Goal: Information Seeking & Learning: Learn about a topic

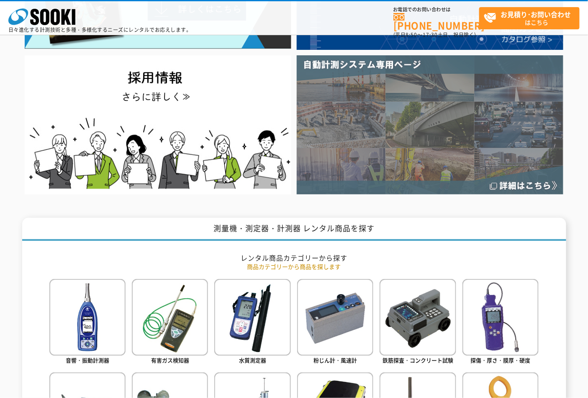
scroll to position [93, 0]
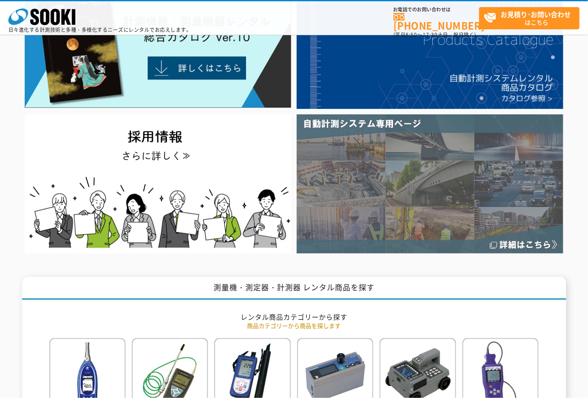
click at [409, 203] on img at bounding box center [430, 183] width 267 height 139
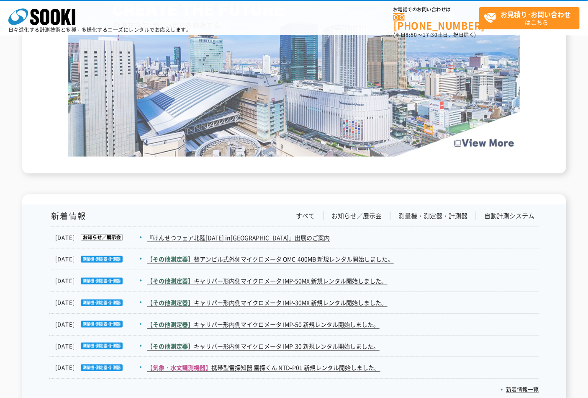
scroll to position [1263, 0]
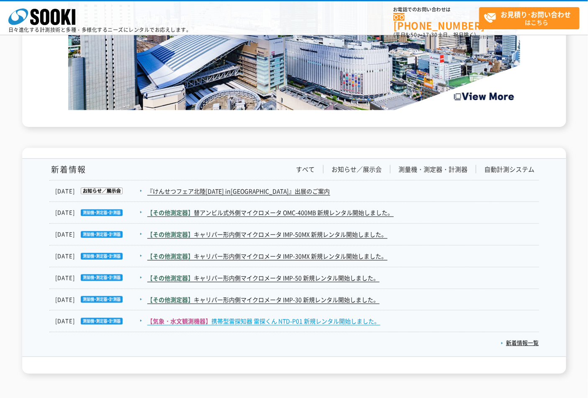
click at [300, 319] on link "【気象・水文観測機器】 携帯型雷探知器 雷探くん NTD-P01 新規レンタル開始しました。" at bounding box center [263, 320] width 233 height 9
click at [524, 345] on p "新着情報一覧" at bounding box center [294, 341] width 490 height 18
click at [523, 342] on link "新着情報一覧" at bounding box center [520, 343] width 38 height 8
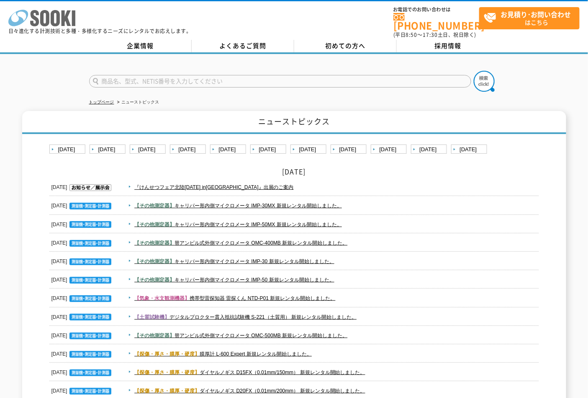
click at [36, 11] on icon at bounding box center [34, 18] width 9 height 16
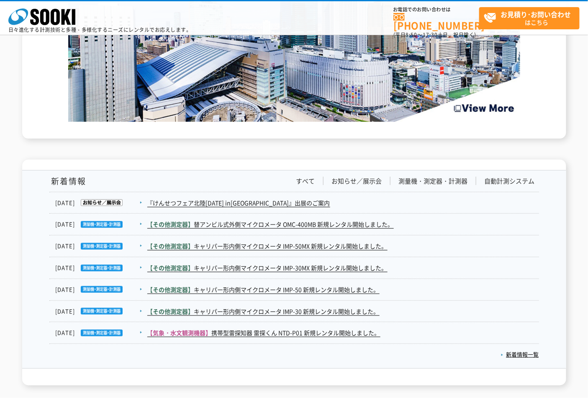
scroll to position [1357, 0]
